Goal: Task Accomplishment & Management: Complete application form

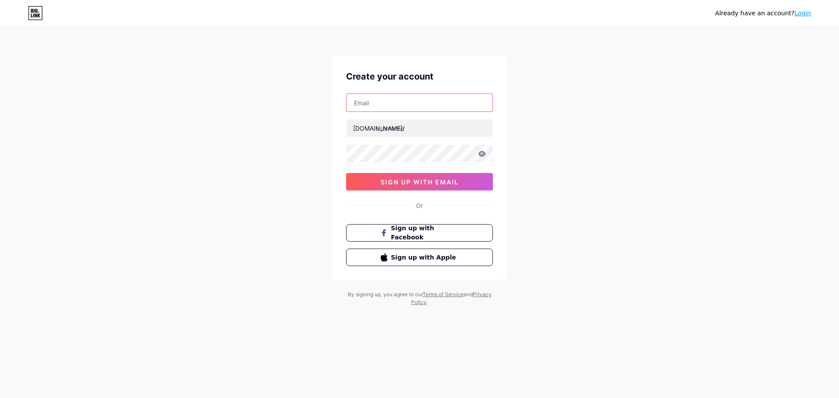
click at [421, 101] on input "text" at bounding box center [420, 102] width 146 height 17
type input "[EMAIL_ADDRESS][DOMAIN_NAME]"
click at [421, 129] on input "text" at bounding box center [420, 127] width 146 height 17
type input "cbaden"
click at [484, 153] on icon at bounding box center [482, 154] width 7 height 6
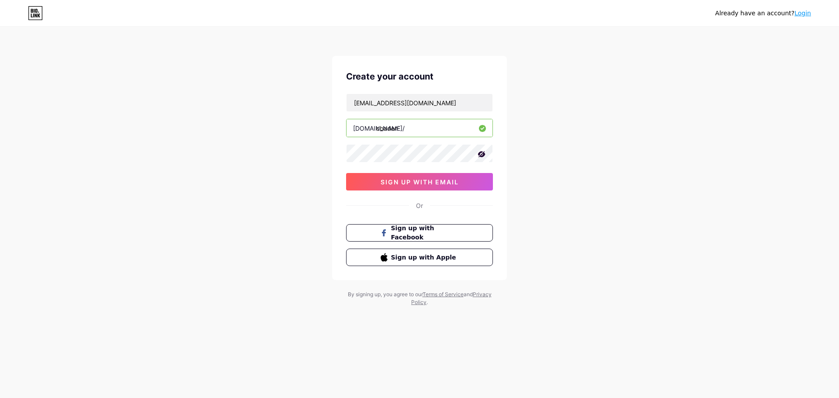
click at [484, 153] on icon at bounding box center [481, 154] width 7 height 6
click at [411, 184] on span "sign up with email" at bounding box center [420, 181] width 78 height 7
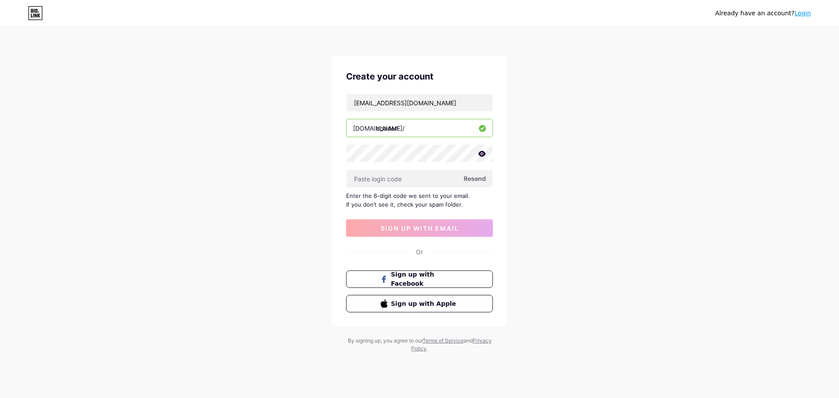
click at [418, 125] on input "cbaden" at bounding box center [420, 127] width 146 height 17
drag, startPoint x: 468, startPoint y: 104, endPoint x: 422, endPoint y: 105, distance: 45.5
click at [422, 105] on input "[EMAIL_ADDRESS][DOMAIN_NAME]" at bounding box center [420, 102] width 146 height 17
type input "[EMAIL_ADDRESS][DOMAIN_NAME]"
click at [509, 228] on div "Already have an account? Login Create your account [EMAIL_ADDRESS][DOMAIN_NAME]…" at bounding box center [419, 190] width 839 height 381
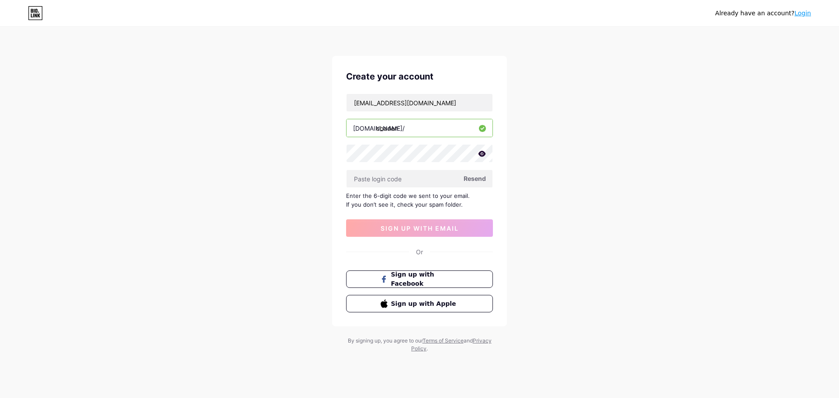
click at [400, 130] on input "cbaden" at bounding box center [420, 127] width 146 height 17
type input "cb_aden"
click at [544, 135] on div "Already have an account? Login Create your account [EMAIL_ADDRESS][DOMAIN_NAME]…" at bounding box center [419, 190] width 839 height 381
click at [411, 172] on input "text" at bounding box center [420, 178] width 146 height 17
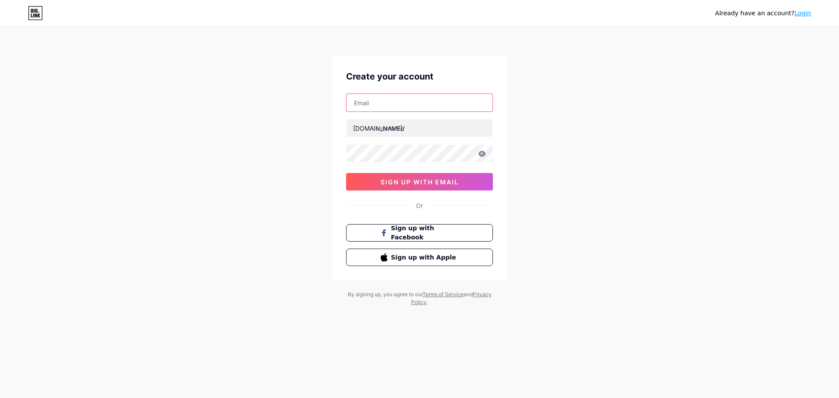
click at [396, 97] on input "text" at bounding box center [420, 102] width 146 height 17
type input "cbadensosyalmedya@outlook.com"
click at [480, 152] on div at bounding box center [419, 153] width 147 height 18
click at [480, 152] on icon at bounding box center [482, 154] width 7 height 6
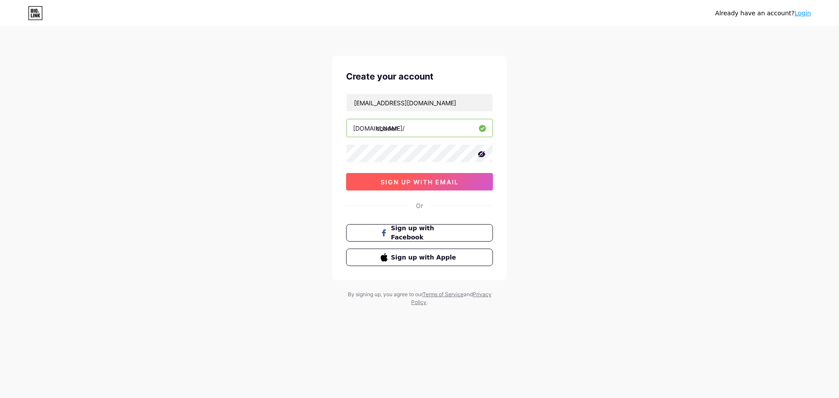
click at [423, 183] on span "sign up with email" at bounding box center [420, 181] width 78 height 7
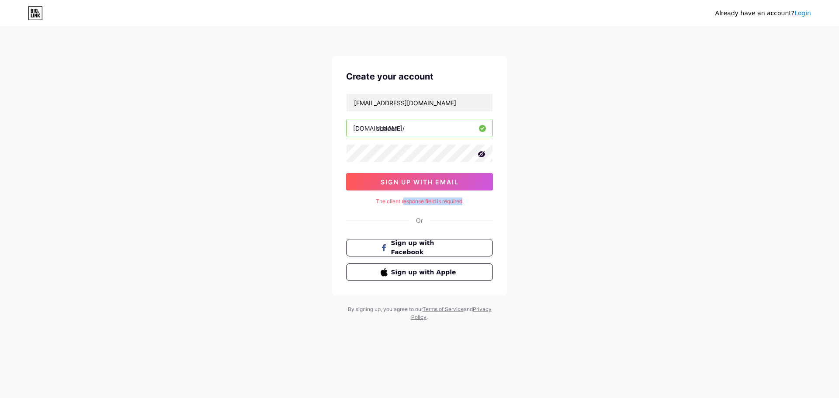
drag, startPoint x: 415, startPoint y: 200, endPoint x: 466, endPoint y: 205, distance: 51.3
click at [464, 204] on div "The client response field is required." at bounding box center [419, 202] width 147 height 8
click at [471, 206] on div "Create your account cbadensosyalmedya@outlook.com bio.link/ cbaden sign up with…" at bounding box center [419, 175] width 175 height 239
drag, startPoint x: 473, startPoint y: 203, endPoint x: 368, endPoint y: 201, distance: 105.0
click at [368, 201] on div "The client response field is required." at bounding box center [419, 202] width 147 height 8
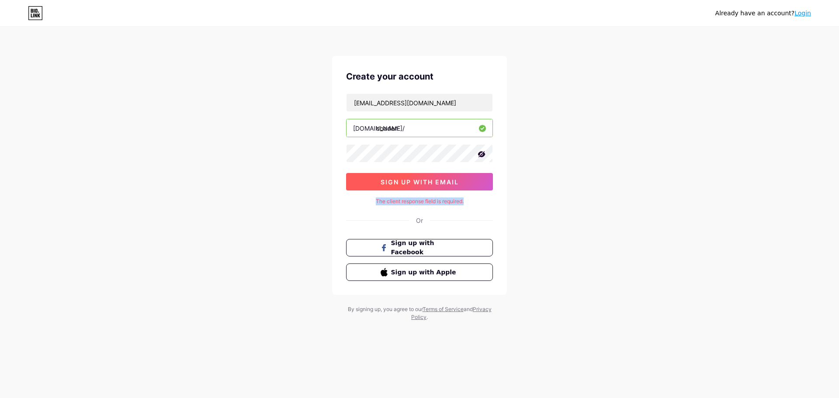
copy div "The client response field is required."
click at [536, 208] on div "Already have an account? Login Create your account cbadensosyalmedya@outlook.co…" at bounding box center [419, 174] width 839 height 349
click at [386, 126] on input "cbaden" at bounding box center [420, 127] width 146 height 17
click at [520, 123] on div "Already have an account? Login Create your account cbadensosyalmedya@outlook.co…" at bounding box center [419, 174] width 839 height 349
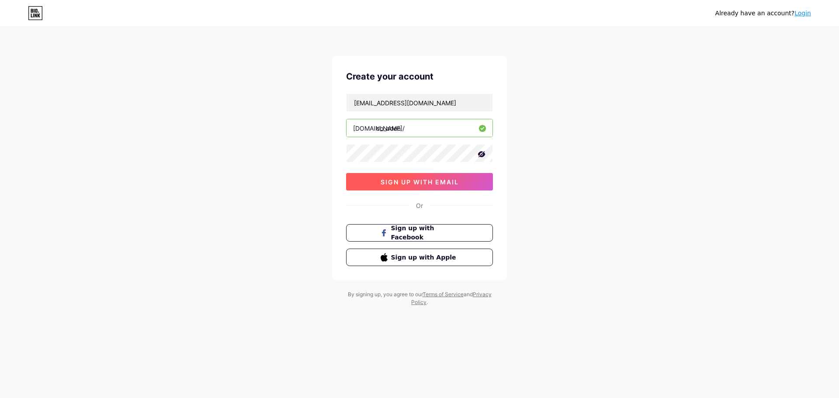
click at [418, 180] on span "sign up with email" at bounding box center [420, 181] width 78 height 7
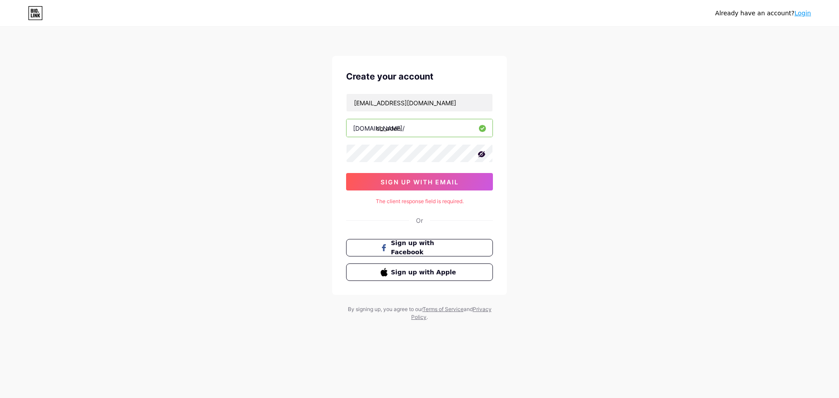
click at [434, 127] on input "cb_aden" at bounding box center [420, 127] width 146 height 17
click at [461, 99] on input "[EMAIL_ADDRESS][DOMAIN_NAME]" at bounding box center [420, 102] width 146 height 17
drag, startPoint x: 376, startPoint y: 199, endPoint x: 567, endPoint y: 205, distance: 191.6
click at [567, 205] on div "Already have an account? Login Create your account cbadensosyalmedya@outlook.co…" at bounding box center [419, 174] width 839 height 349
copy div "The client response field is required."
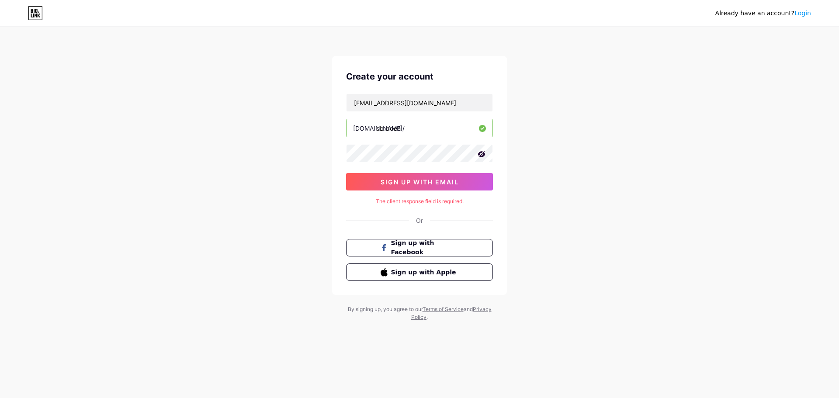
click at [599, 180] on div "Already have an account? Login Create your account cbadensosyalmedya@outlook.co…" at bounding box center [419, 174] width 839 height 349
click at [555, 162] on div "Already have an account? Login Create your account cbadensosyalmedya@outlook.co…" at bounding box center [419, 174] width 839 height 349
click at [386, 129] on input "cb_aden" at bounding box center [420, 127] width 146 height 17
type input "cbaden"
click at [593, 113] on div "Already have an account? Login Create your account [EMAIL_ADDRESS][DOMAIN_NAME]…" at bounding box center [419, 174] width 839 height 349
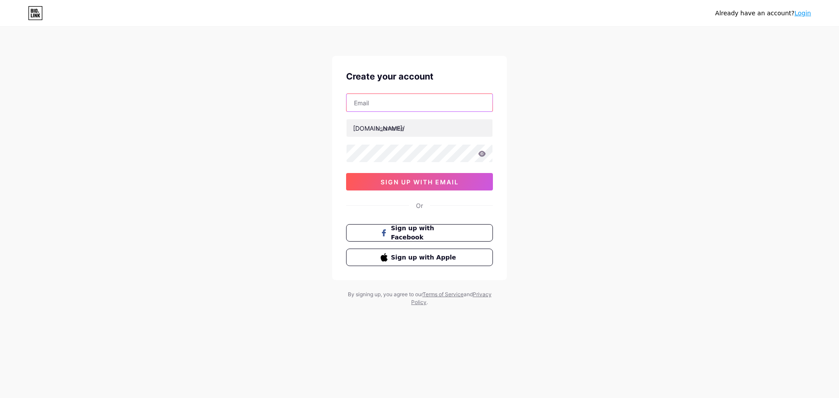
click at [427, 102] on input "text" at bounding box center [420, 102] width 146 height 17
type input "c"
type input "[EMAIL_ADDRESS][DOMAIN_NAME]"
click at [418, 125] on input "text" at bounding box center [420, 127] width 146 height 17
type input "cbaden"
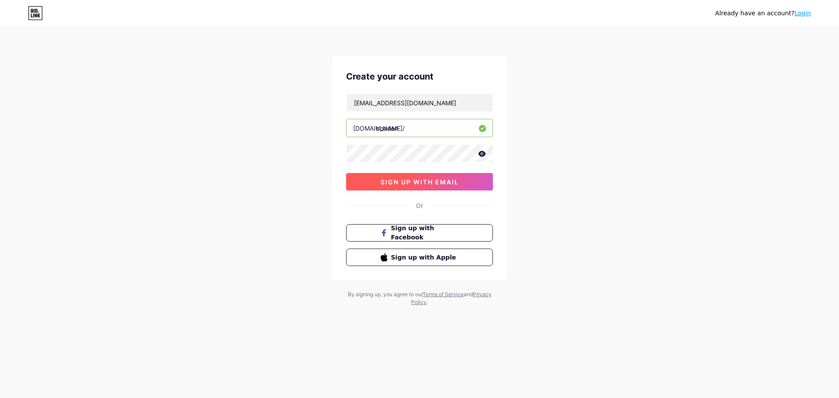
click at [413, 179] on span "sign up with email" at bounding box center [420, 181] width 78 height 7
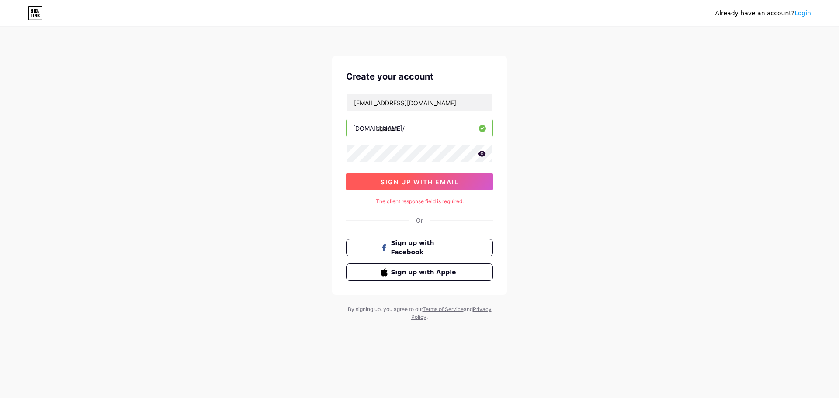
click at [406, 189] on button "sign up with email" at bounding box center [419, 181] width 147 height 17
click at [493, 202] on div "The client response field is required." at bounding box center [419, 202] width 147 height 8
click at [538, 205] on div "Already have an account? Login Create your account [EMAIL_ADDRESS][DOMAIN_NAME]…" at bounding box center [419, 174] width 839 height 349
click at [595, 158] on div "Already have an account? Login Create your account [EMAIL_ADDRESS][DOMAIN_NAME]…" at bounding box center [419, 174] width 839 height 349
click at [473, 111] on div "[EMAIL_ADDRESS][DOMAIN_NAME] [DOMAIN_NAME]/ cbaden sign up with email" at bounding box center [419, 142] width 147 height 97
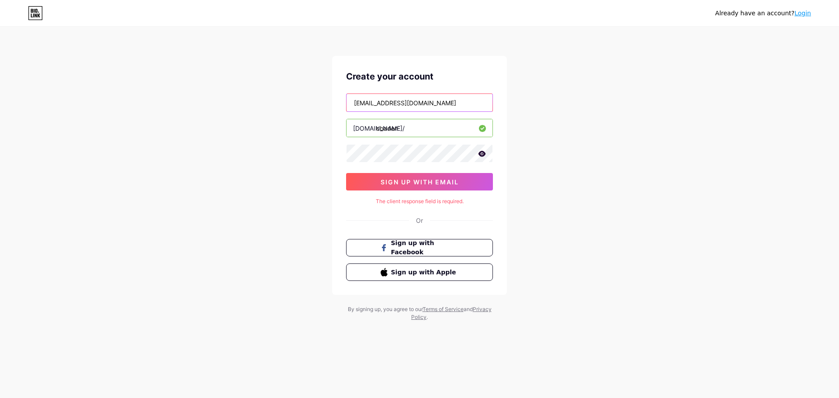
click at [473, 105] on input "[EMAIL_ADDRESS][DOMAIN_NAME]" at bounding box center [420, 102] width 146 height 17
click at [576, 143] on div "Already have an account? Login Create your account [EMAIL_ADDRESS][DOMAIN_NAME]…" at bounding box center [419, 174] width 839 height 349
click at [530, 165] on div "Already have an account? Login Create your account [EMAIL_ADDRESS][DOMAIN_NAME]…" at bounding box center [419, 174] width 839 height 349
click at [481, 156] on icon at bounding box center [482, 154] width 7 height 6
click at [423, 183] on span "sign up with email" at bounding box center [420, 181] width 78 height 7
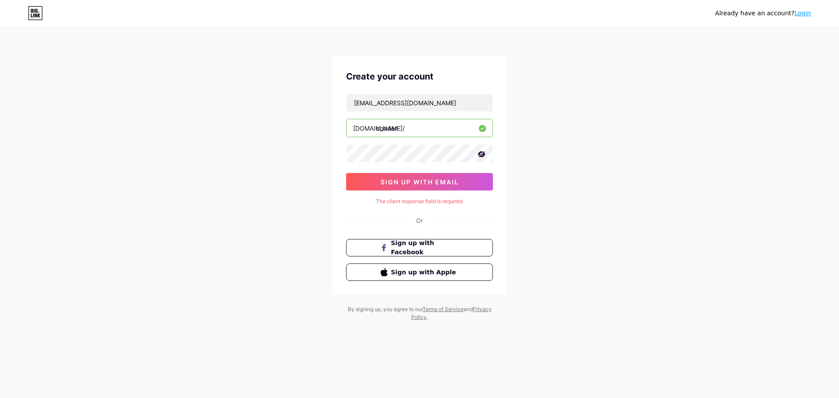
click at [641, 175] on div "Already have an account? Login Create your account [EMAIL_ADDRESS][DOMAIN_NAME]…" at bounding box center [419, 174] width 839 height 349
click at [429, 247] on span "Sign up with Facebook" at bounding box center [425, 248] width 69 height 19
